Goal: Task Accomplishment & Management: Complete application form

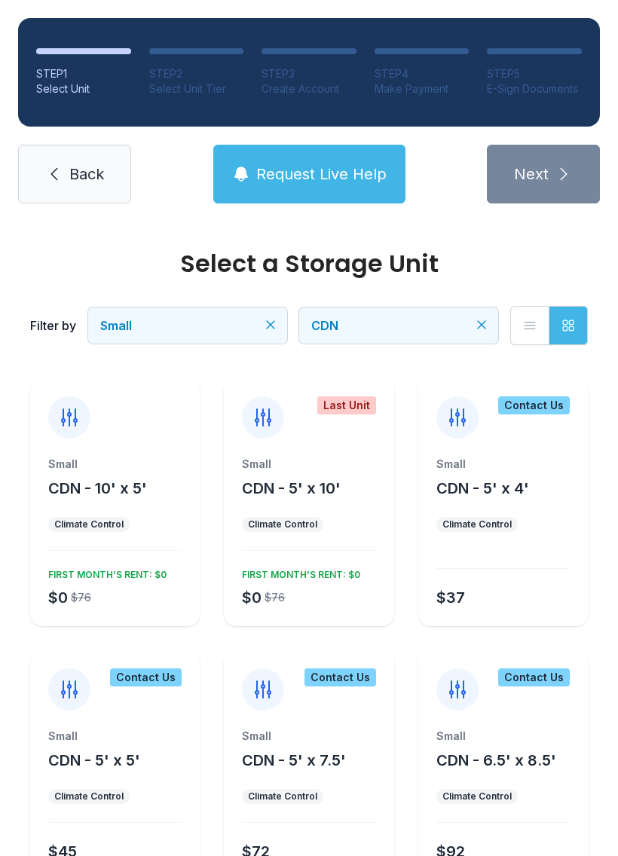
scroll to position [20, 0]
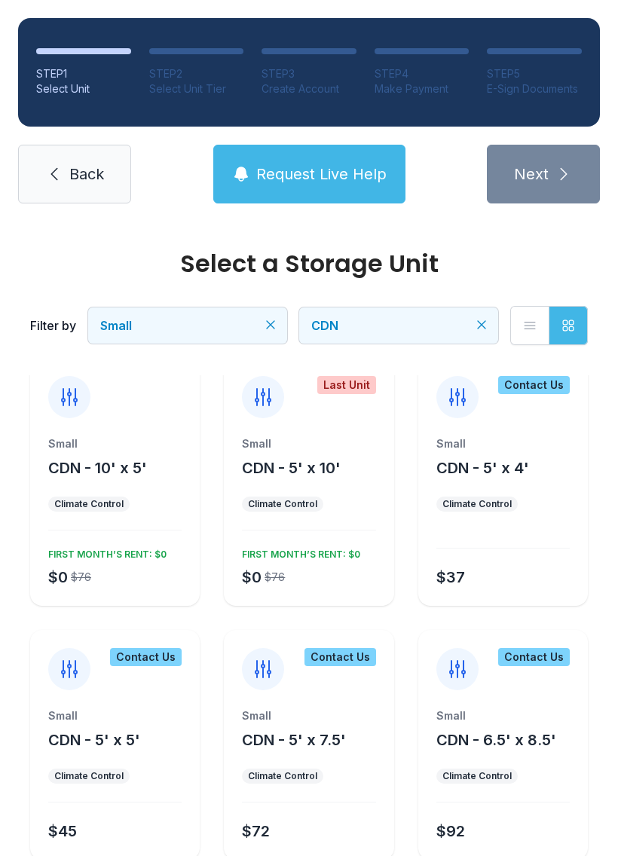
click at [354, 151] on button "Request Live Help" at bounding box center [309, 174] width 192 height 59
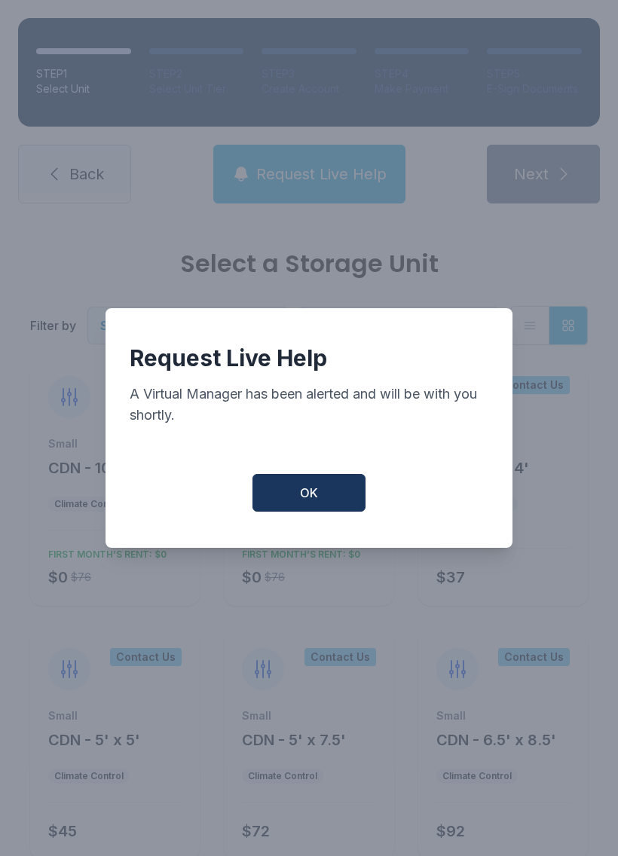
click at [320, 506] on button "OK" at bounding box center [309, 493] width 113 height 38
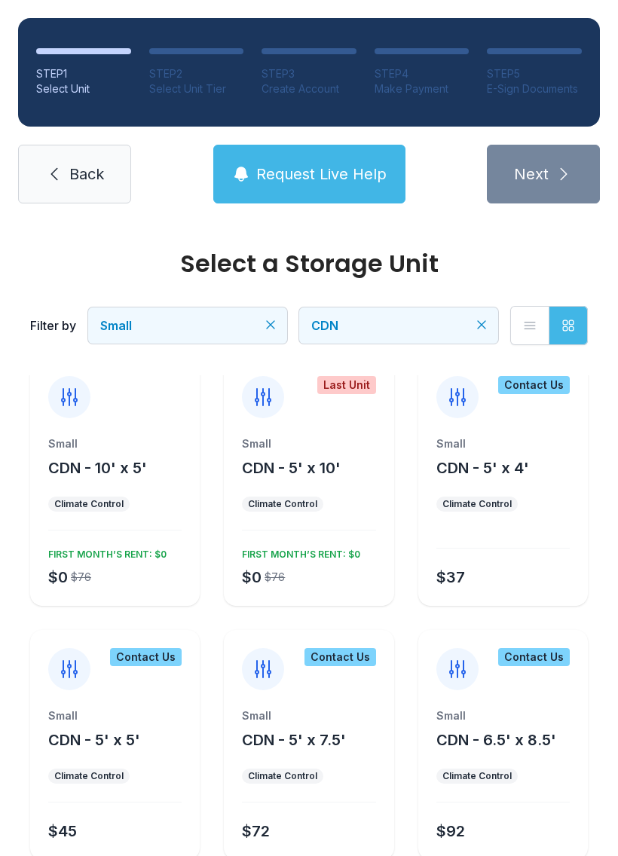
click at [101, 172] on span "Back" at bounding box center [86, 174] width 35 height 21
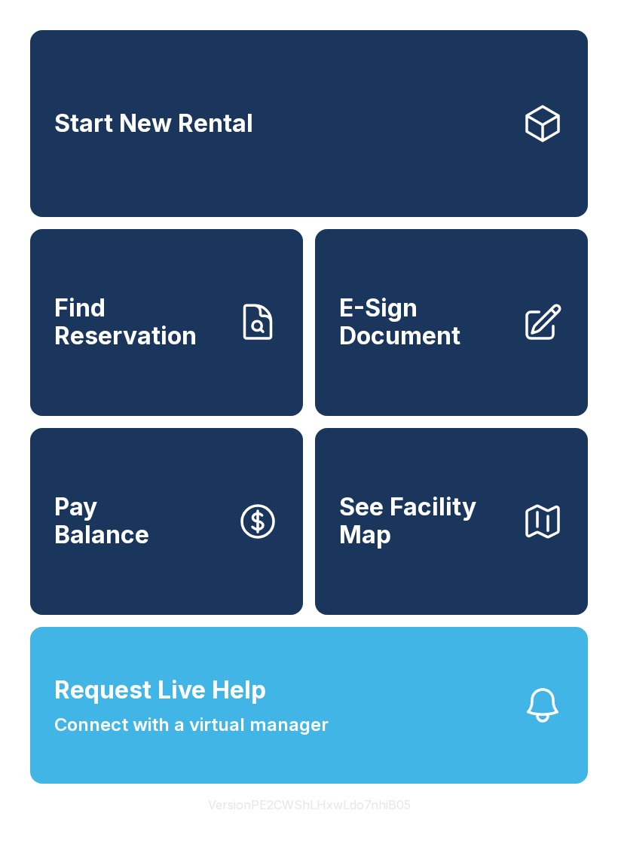
click at [167, 348] on span "Find Reservation" at bounding box center [139, 322] width 170 height 55
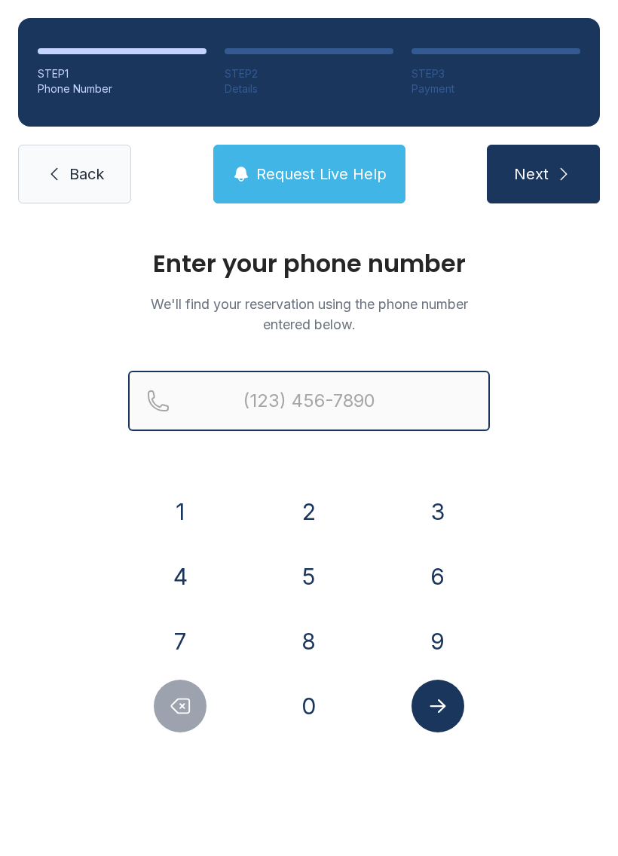
click at [387, 387] on input "Reservation phone number" at bounding box center [309, 401] width 362 height 60
type input "[PHONE_NUMBER]"
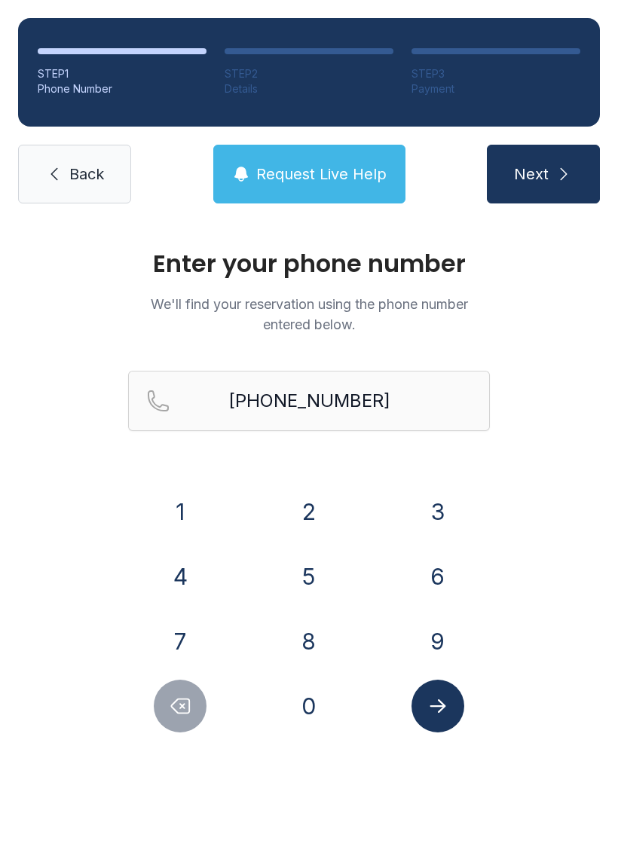
click at [553, 176] on button "Next" at bounding box center [543, 174] width 113 height 59
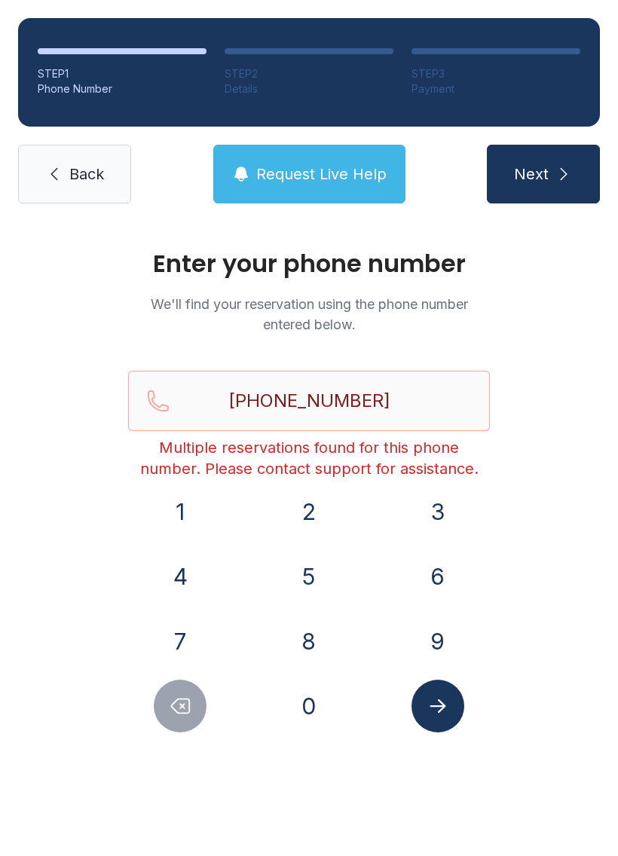
click at [505, 193] on button "Next" at bounding box center [543, 174] width 113 height 59
click at [37, 179] on link "Back" at bounding box center [74, 174] width 113 height 59
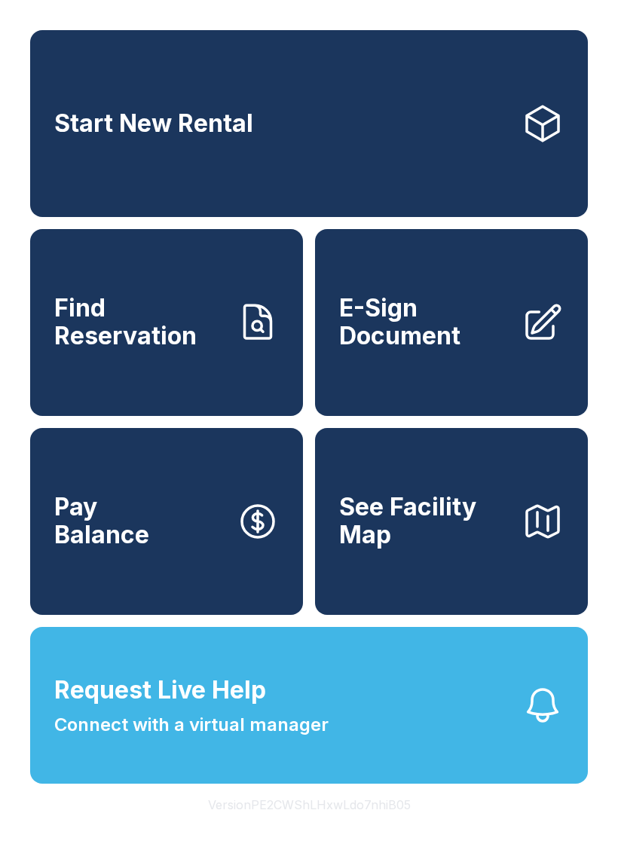
click at [424, 350] on span "E-Sign Document" at bounding box center [424, 322] width 170 height 55
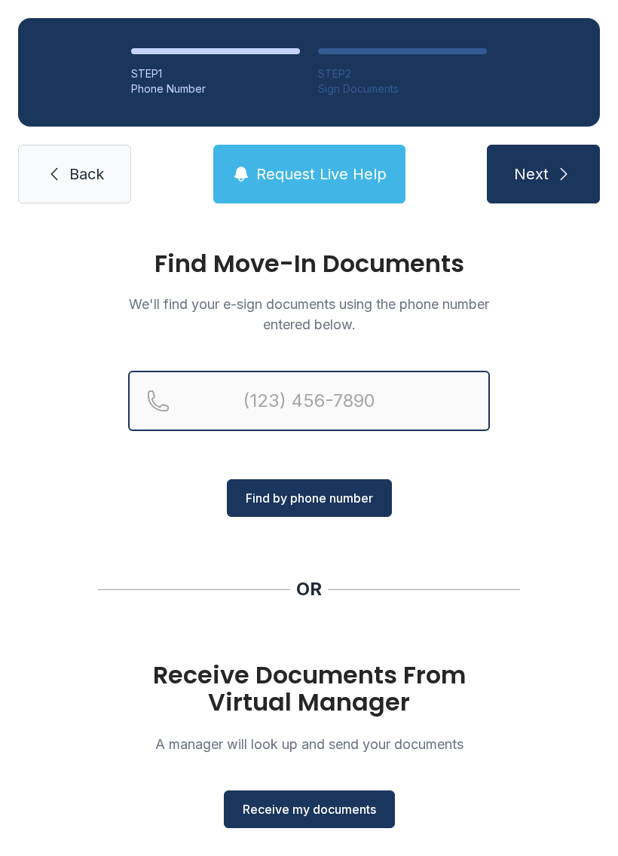
click at [250, 391] on input "Reservation phone number" at bounding box center [309, 401] width 362 height 60
type input "[PHONE_NUMBER]"
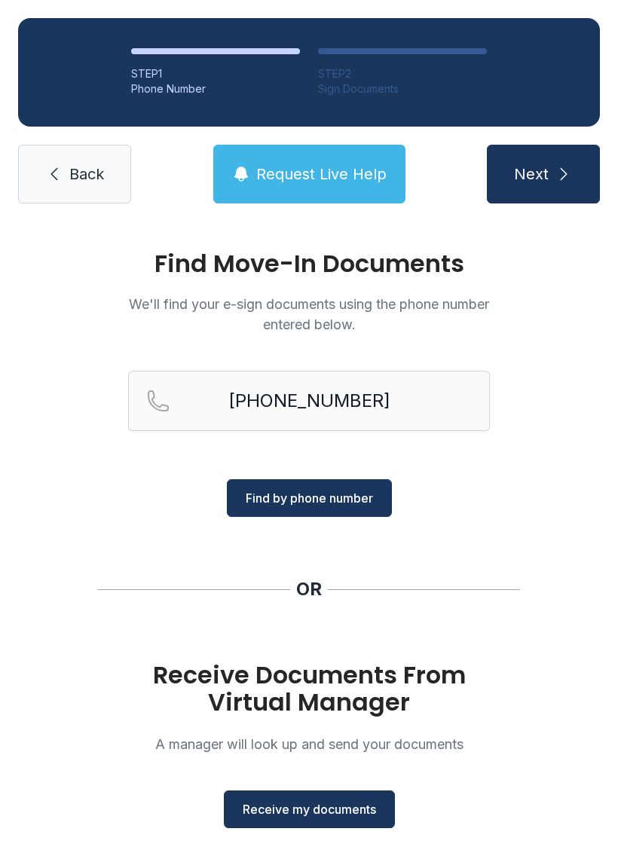
click at [341, 498] on span "Find by phone number" at bounding box center [309, 498] width 127 height 18
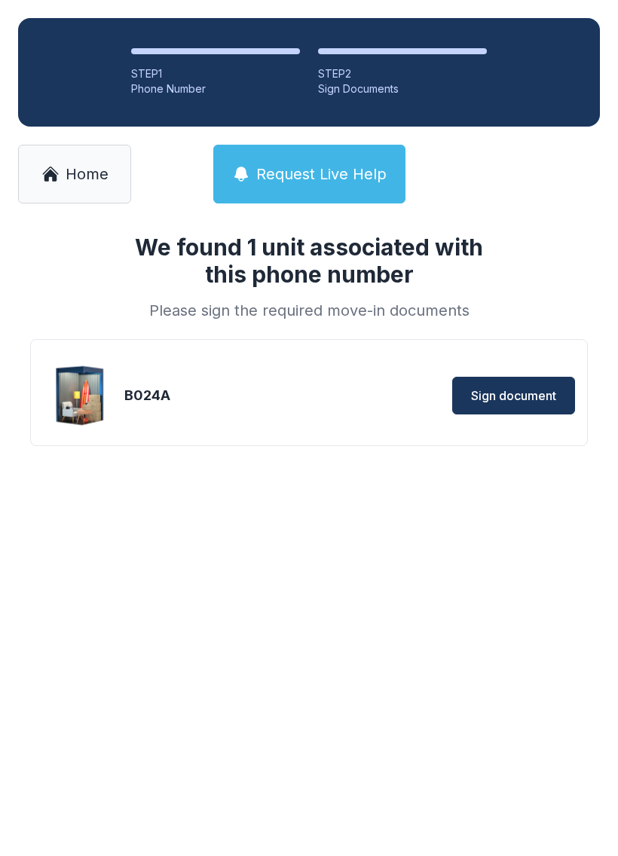
click at [500, 390] on span "Sign document" at bounding box center [513, 396] width 85 height 18
click at [100, 164] on span "Home" at bounding box center [87, 174] width 43 height 21
